Goal: Task Accomplishment & Management: Use online tool/utility

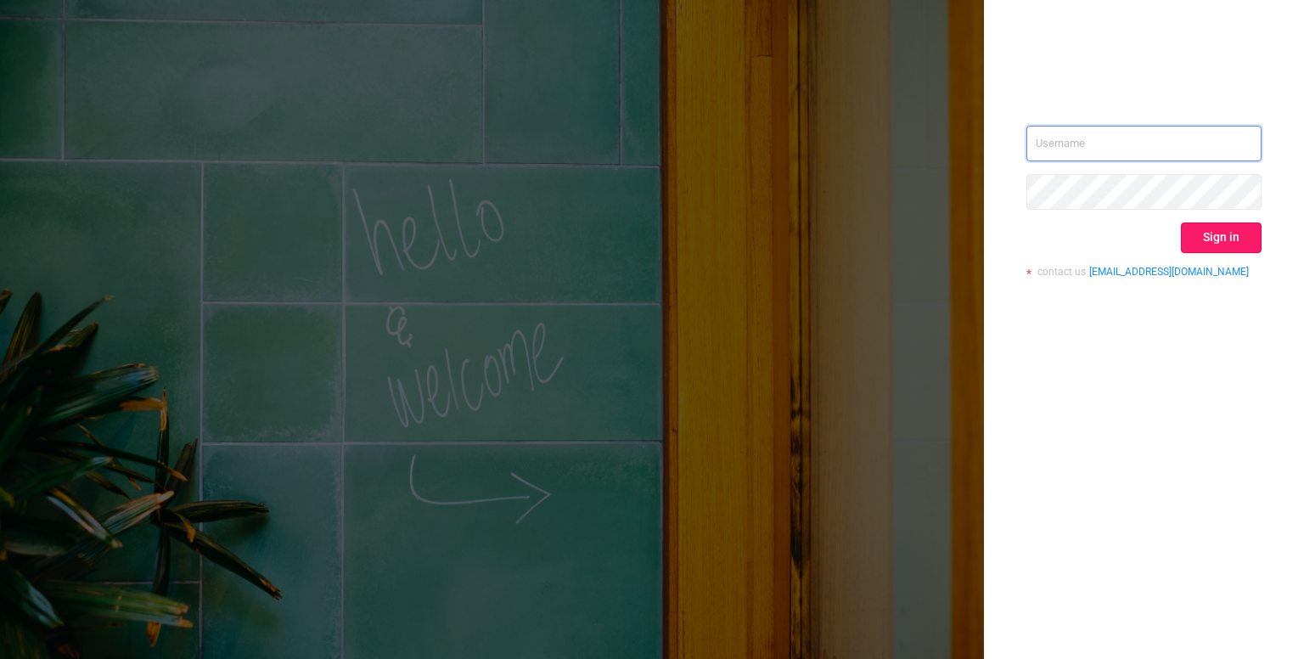
type input "[PERSON_NAME][EMAIL_ADDRESS][DOMAIN_NAME]"
click at [1224, 249] on button "Sign in" at bounding box center [1221, 237] width 81 height 31
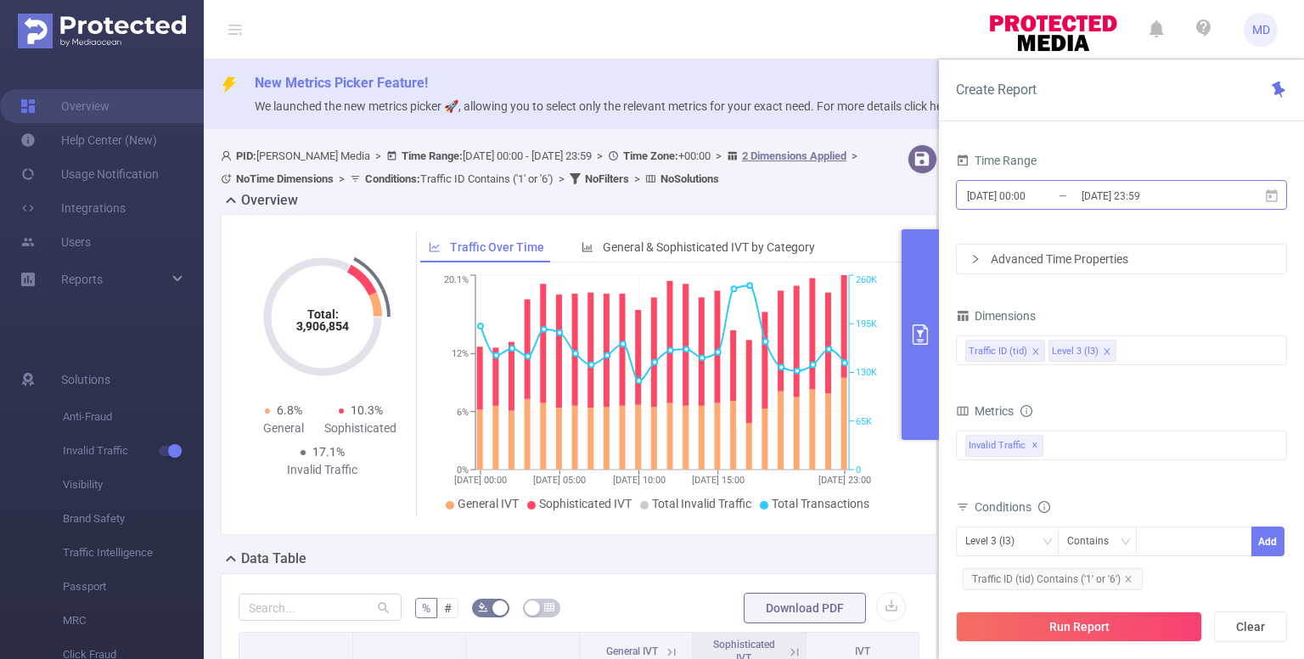
click at [1020, 200] on input "[DATE] 00:00" at bounding box center [1034, 195] width 138 height 23
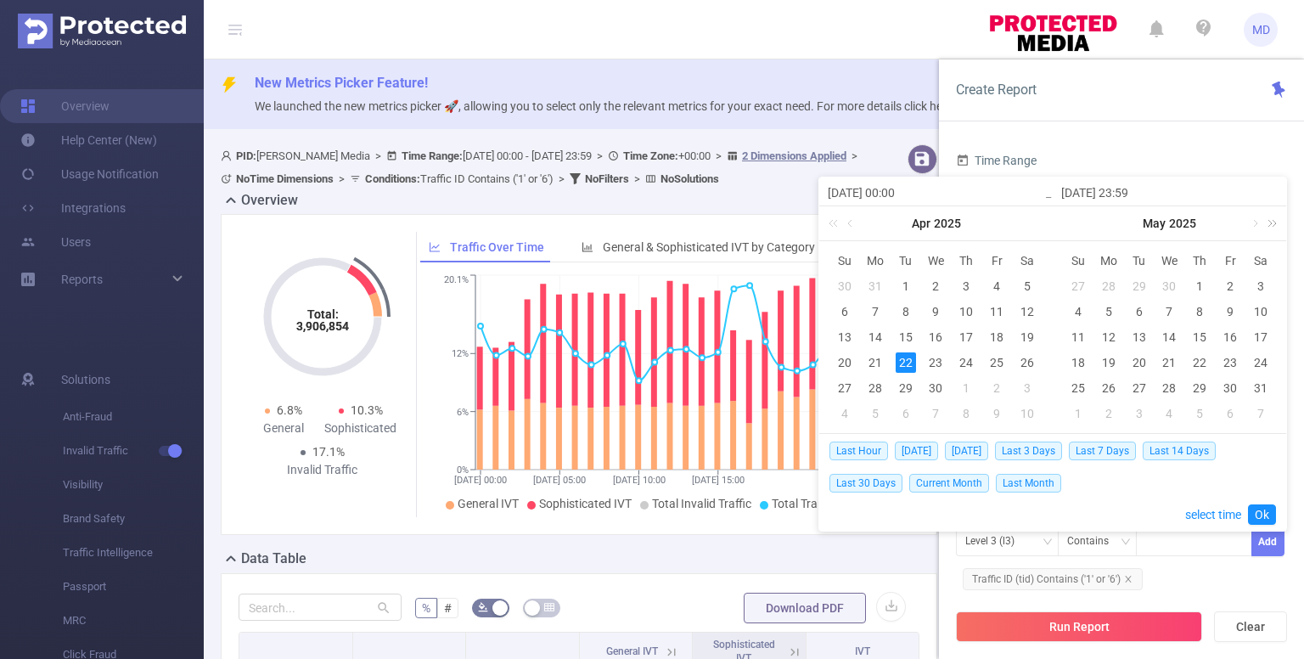
click at [1273, 221] on link at bounding box center [1269, 223] width 22 height 34
click at [1062, 226] on link at bounding box center [1070, 223] width 22 height 34
click at [1256, 224] on link at bounding box center [1253, 223] width 15 height 34
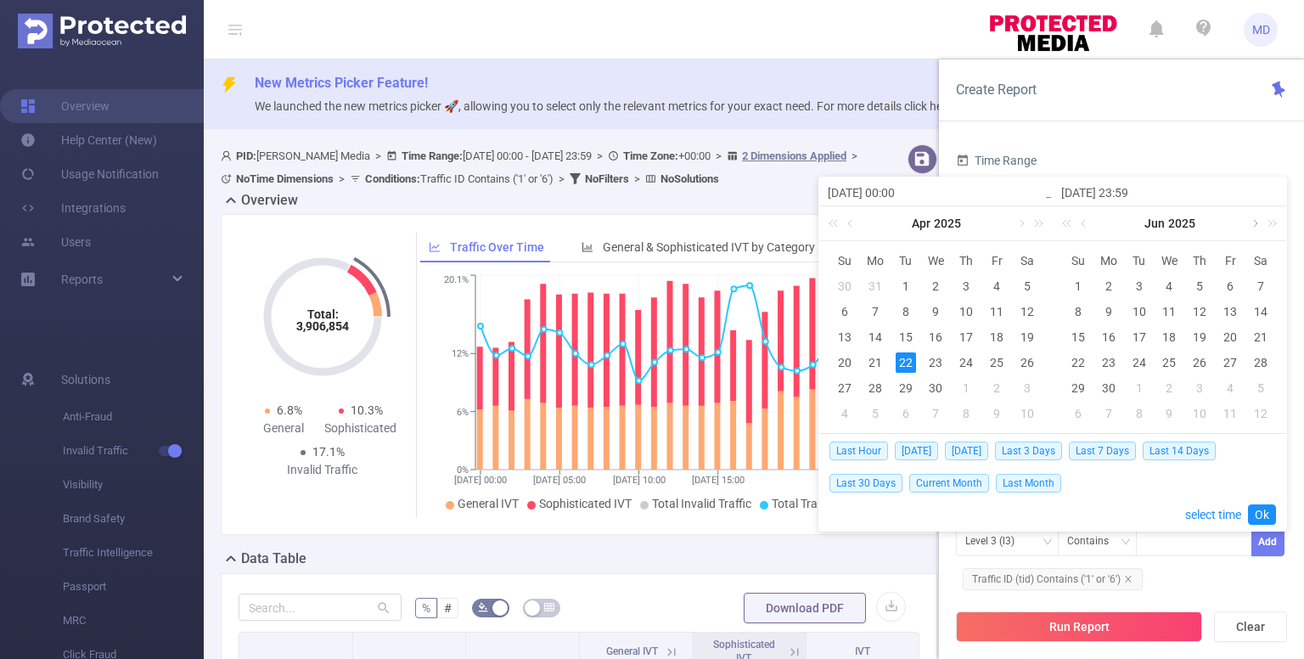
click at [1256, 224] on link at bounding box center [1253, 223] width 15 height 34
click at [1080, 222] on link at bounding box center [1084, 223] width 15 height 34
click at [1016, 222] on link at bounding box center [1020, 223] width 15 height 34
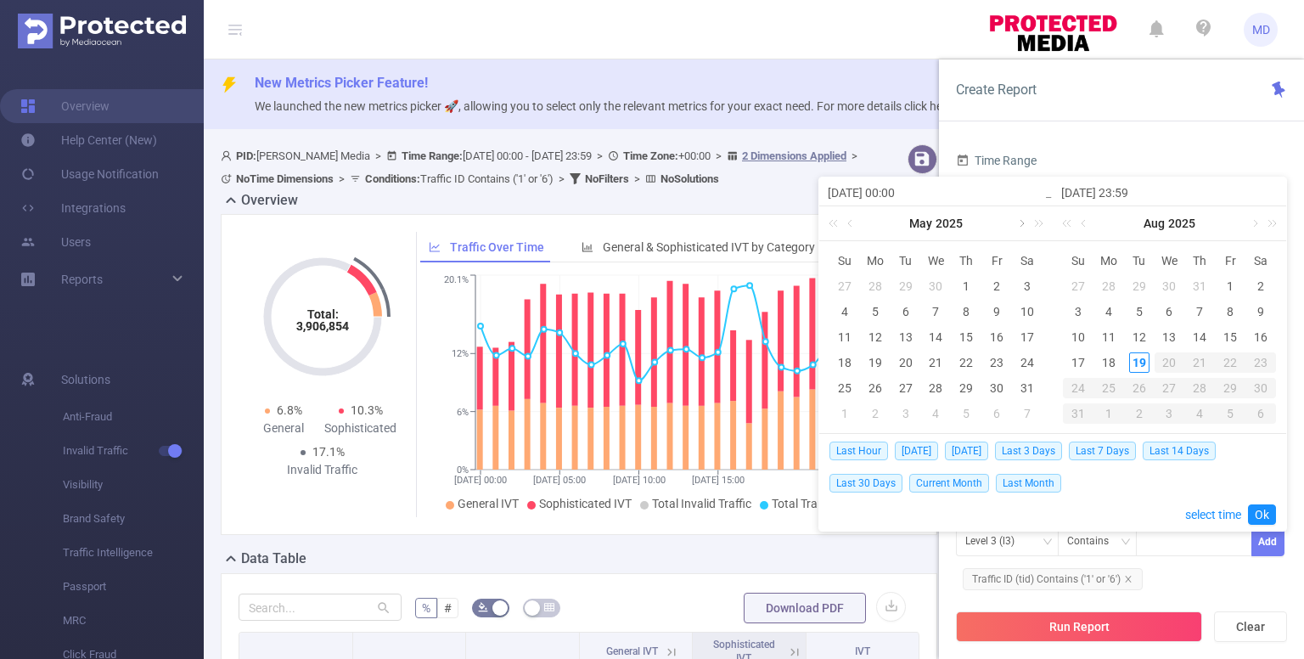
click at [1016, 222] on link at bounding box center [1020, 223] width 15 height 34
click at [1016, 222] on div "[DATE]" at bounding box center [935, 223] width 233 height 34
click at [1228, 335] on div "15" at bounding box center [1230, 337] width 20 height 20
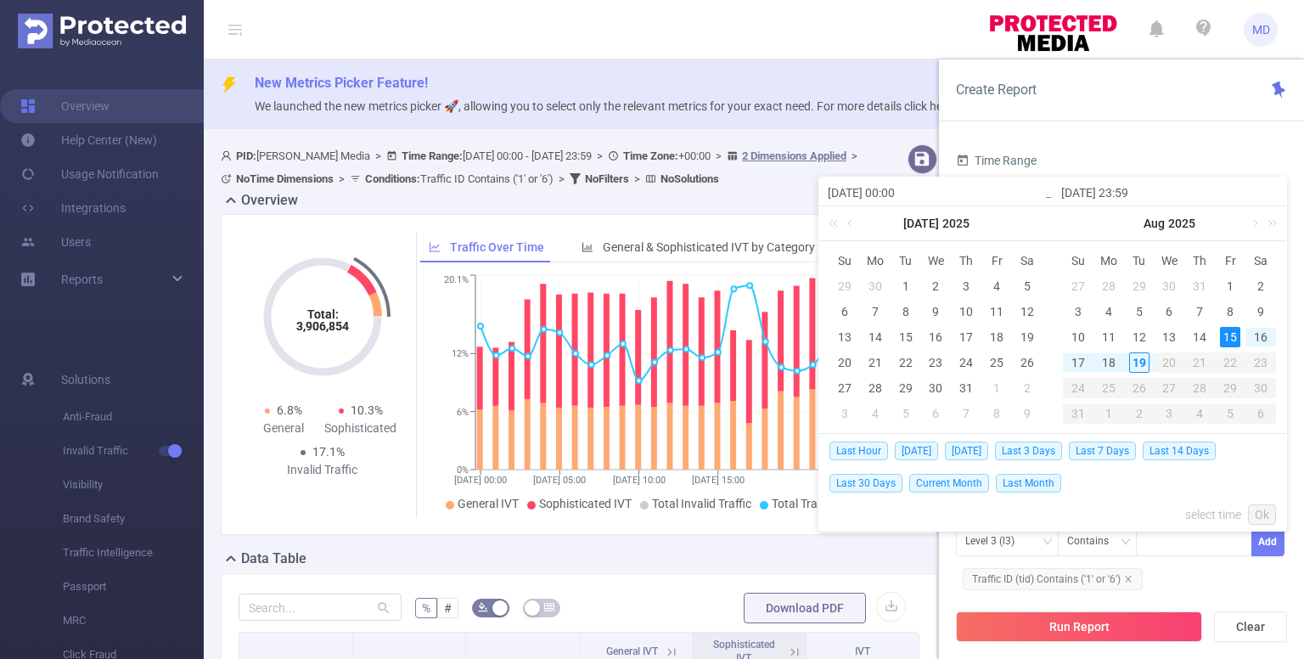
click at [1228, 335] on div "15" at bounding box center [1230, 337] width 20 height 20
type input "[DATE] 00:00"
type input "[DATE] 23:59"
type input "[DATE] 00:00"
type input "[DATE] 23:59"
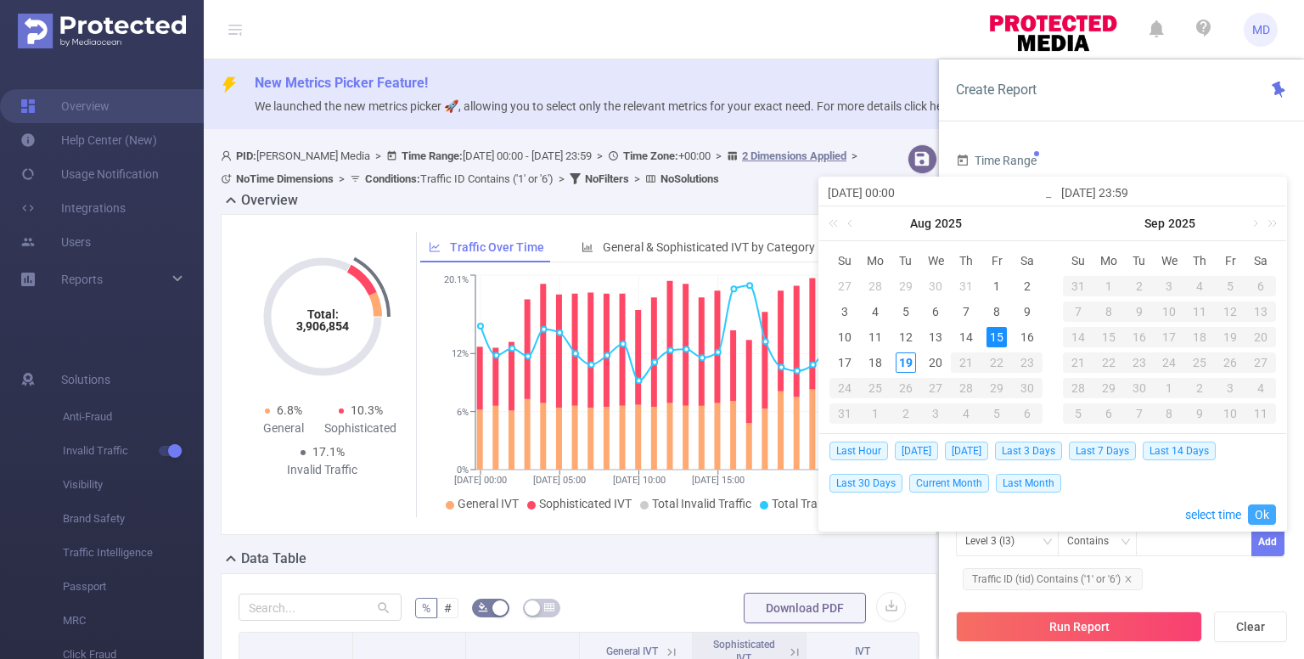
click at [1254, 506] on link "Ok" at bounding box center [1262, 514] width 28 height 20
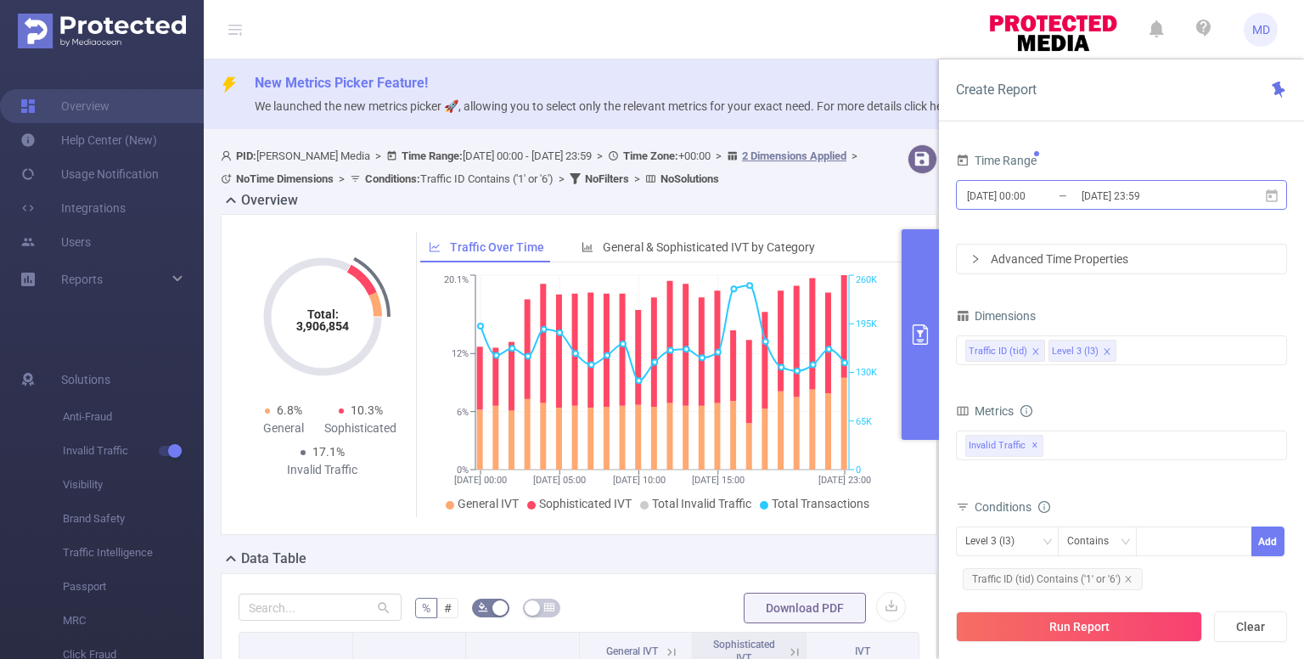
click at [1006, 196] on input "[DATE] 00:00" at bounding box center [1034, 195] width 138 height 23
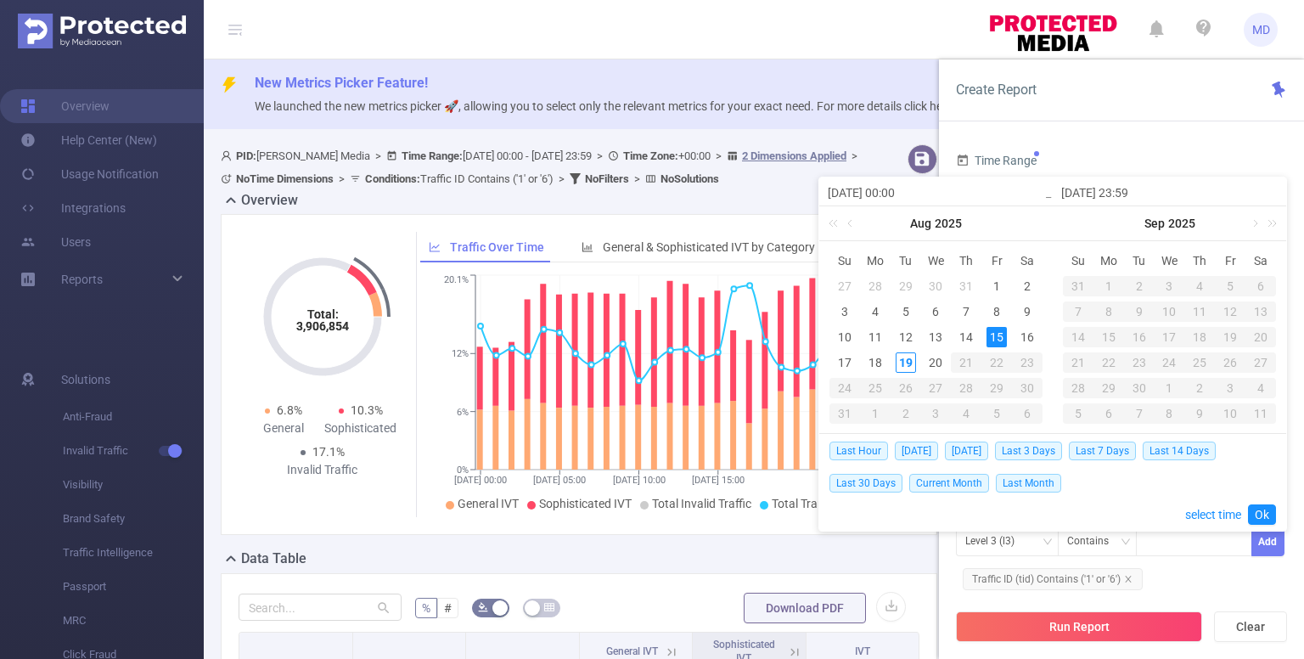
click at [992, 333] on div "15" at bounding box center [996, 337] width 20 height 20
click at [1262, 511] on link "Ok" at bounding box center [1262, 514] width 28 height 20
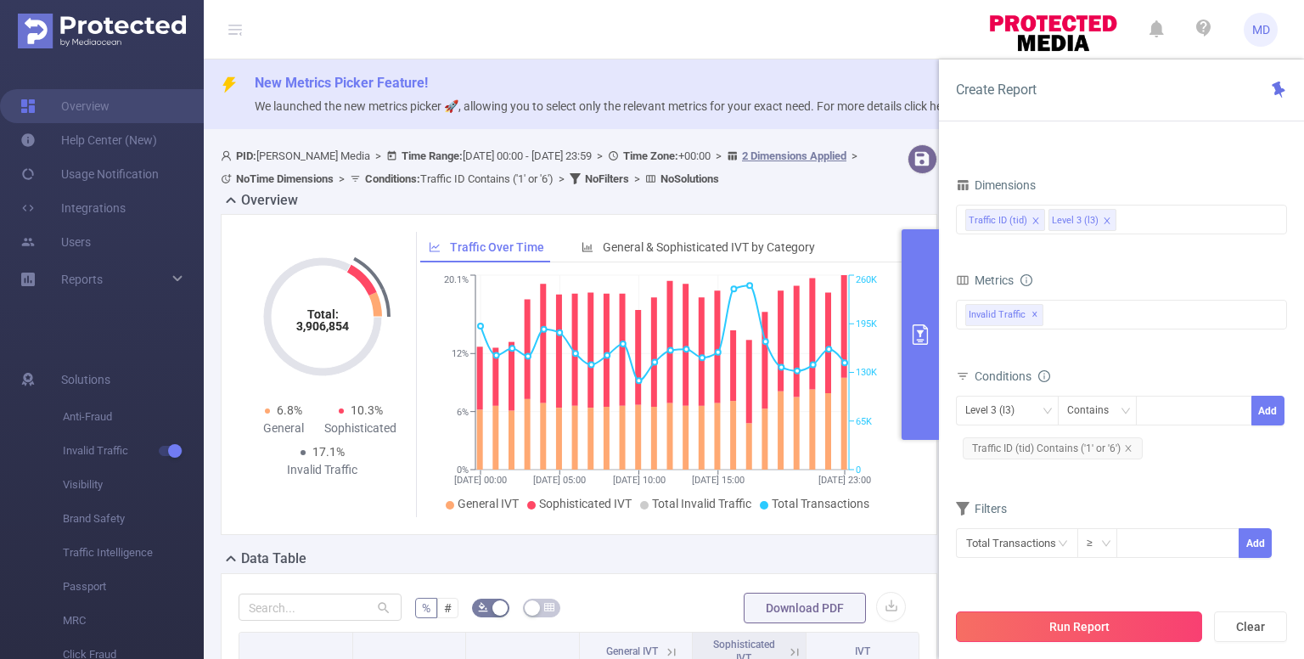
click at [1110, 622] on button "Run Report" at bounding box center [1079, 626] width 246 height 31
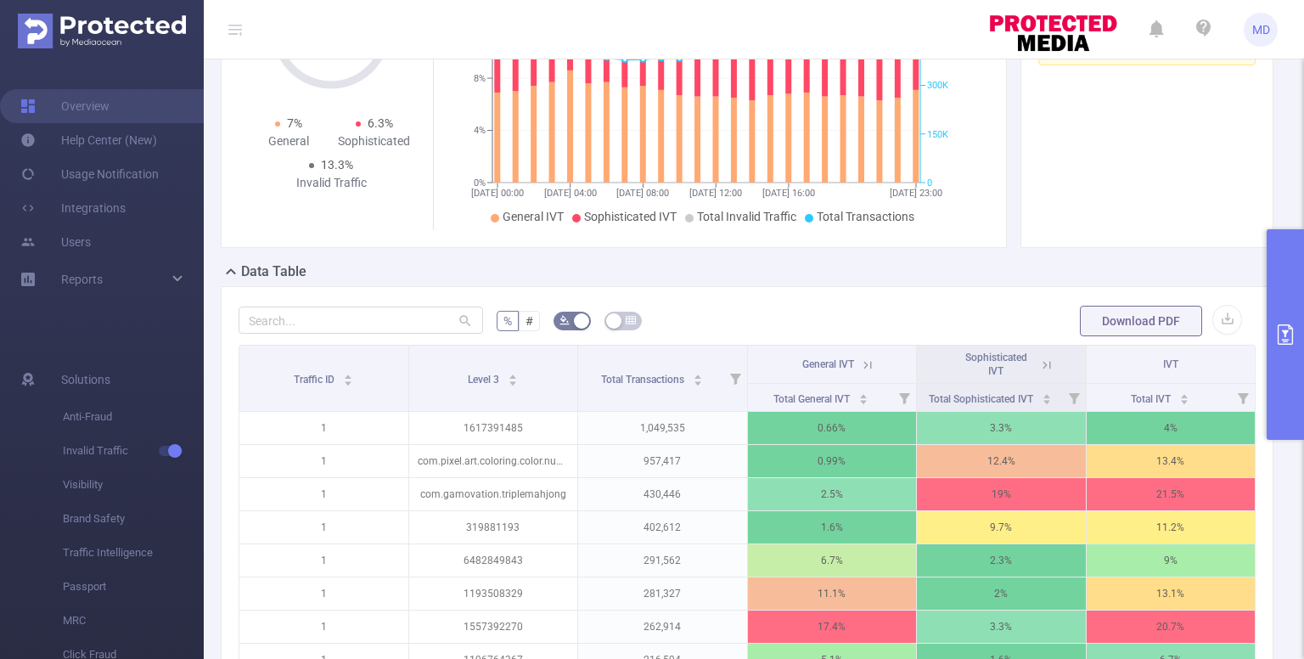
scroll to position [288, 0]
click at [1212, 321] on button "button" at bounding box center [1227, 319] width 30 height 30
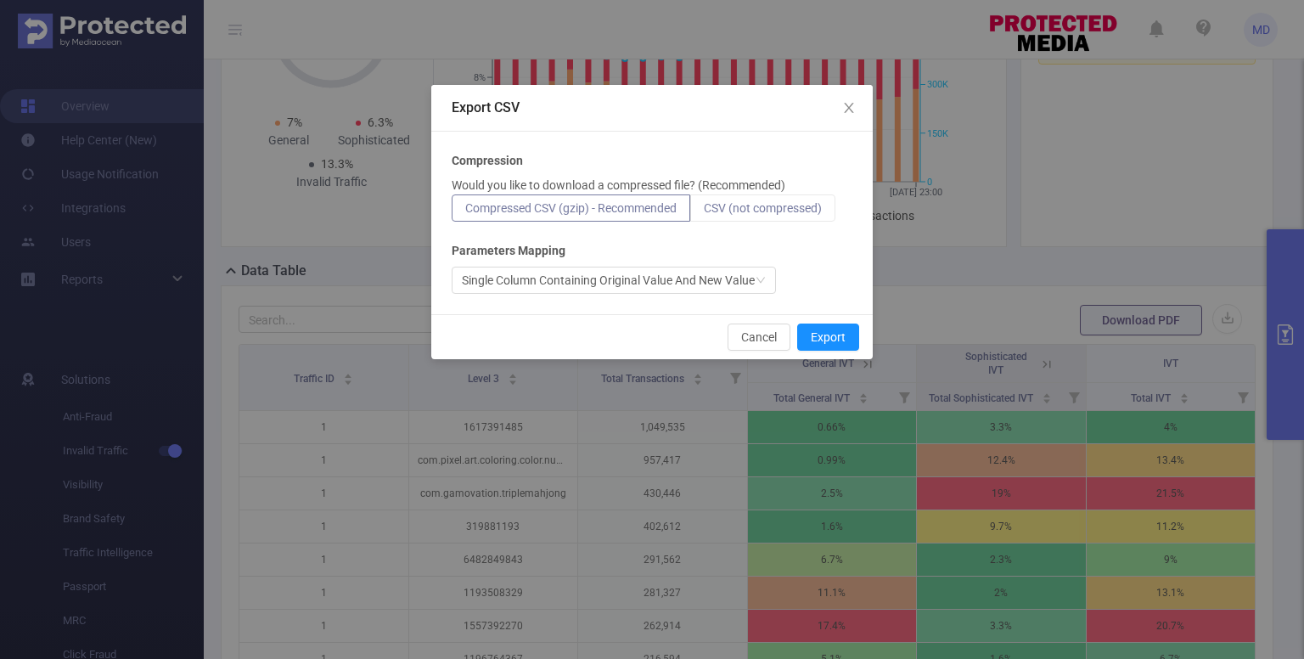
click at [784, 204] on span "CSV (not compressed)" at bounding box center [763, 208] width 118 height 14
click at [704, 212] on input "CSV (not compressed)" at bounding box center [704, 212] width 0 height 0
click at [835, 339] on button "Export" at bounding box center [828, 336] width 62 height 27
